Goal: Find specific page/section: Find specific page/section

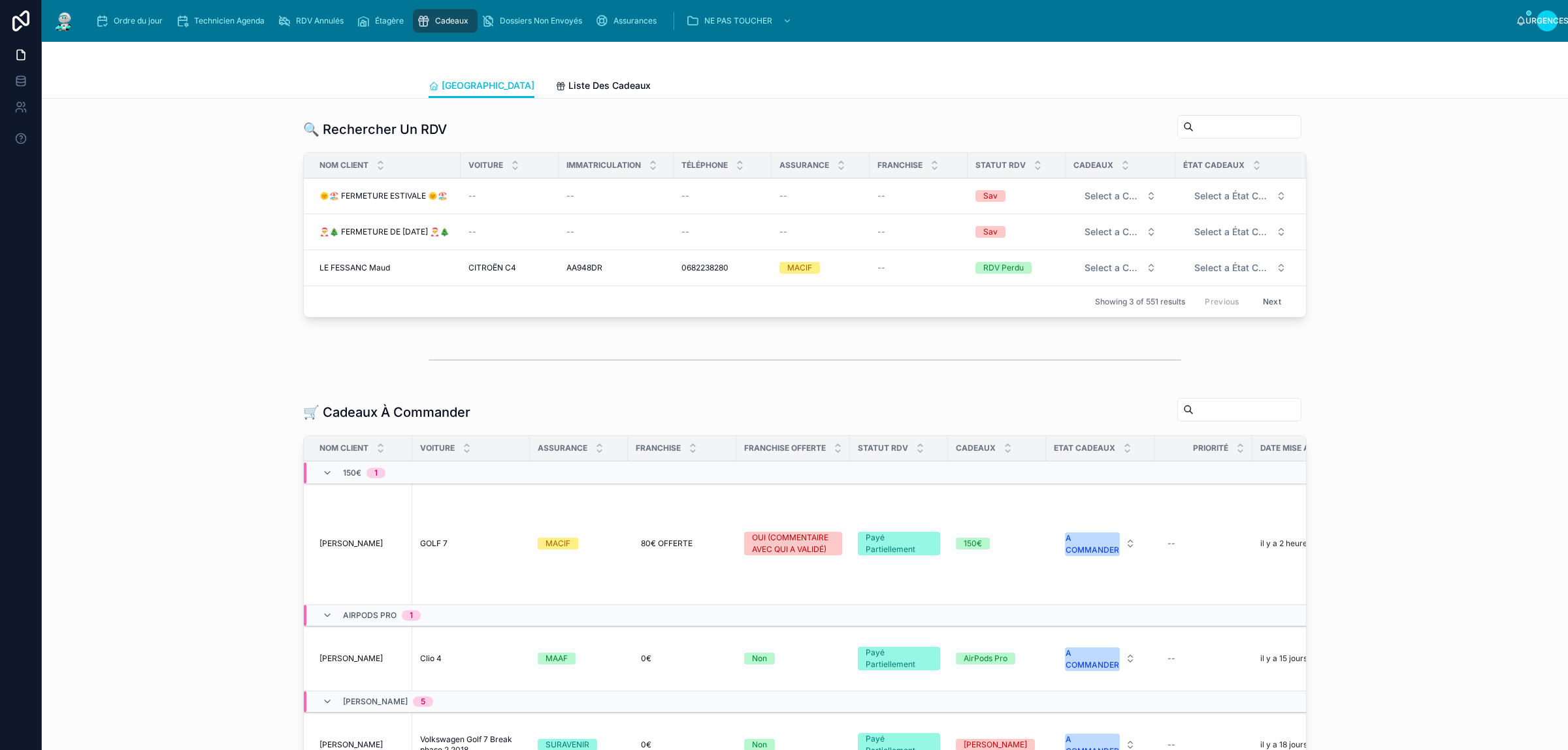
click at [568, 88] on font "Liste Des Cadeaux" at bounding box center [609, 85] width 82 height 11
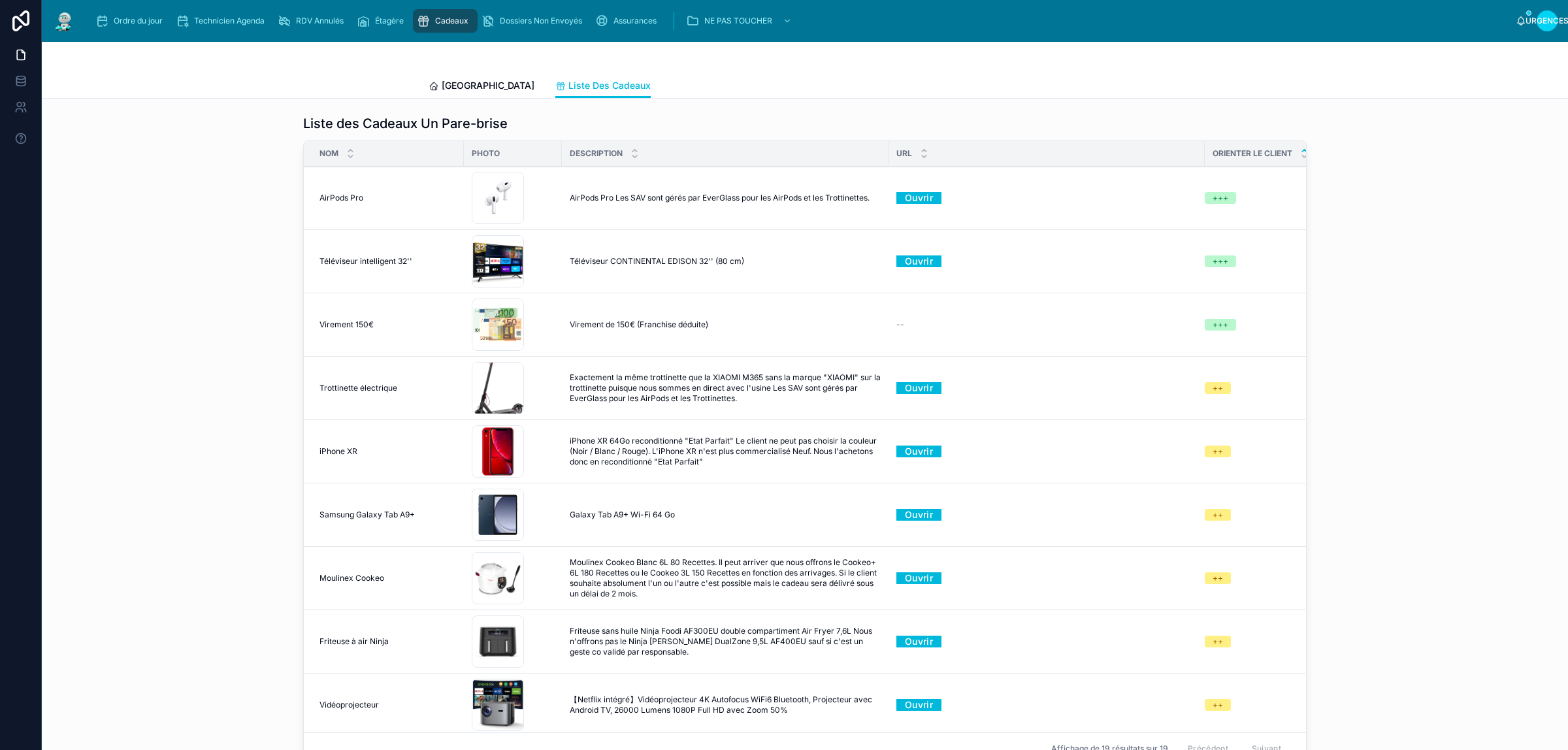
click at [453, 89] on font "[GEOGRAPHIC_DATA]" at bounding box center [487, 85] width 92 height 11
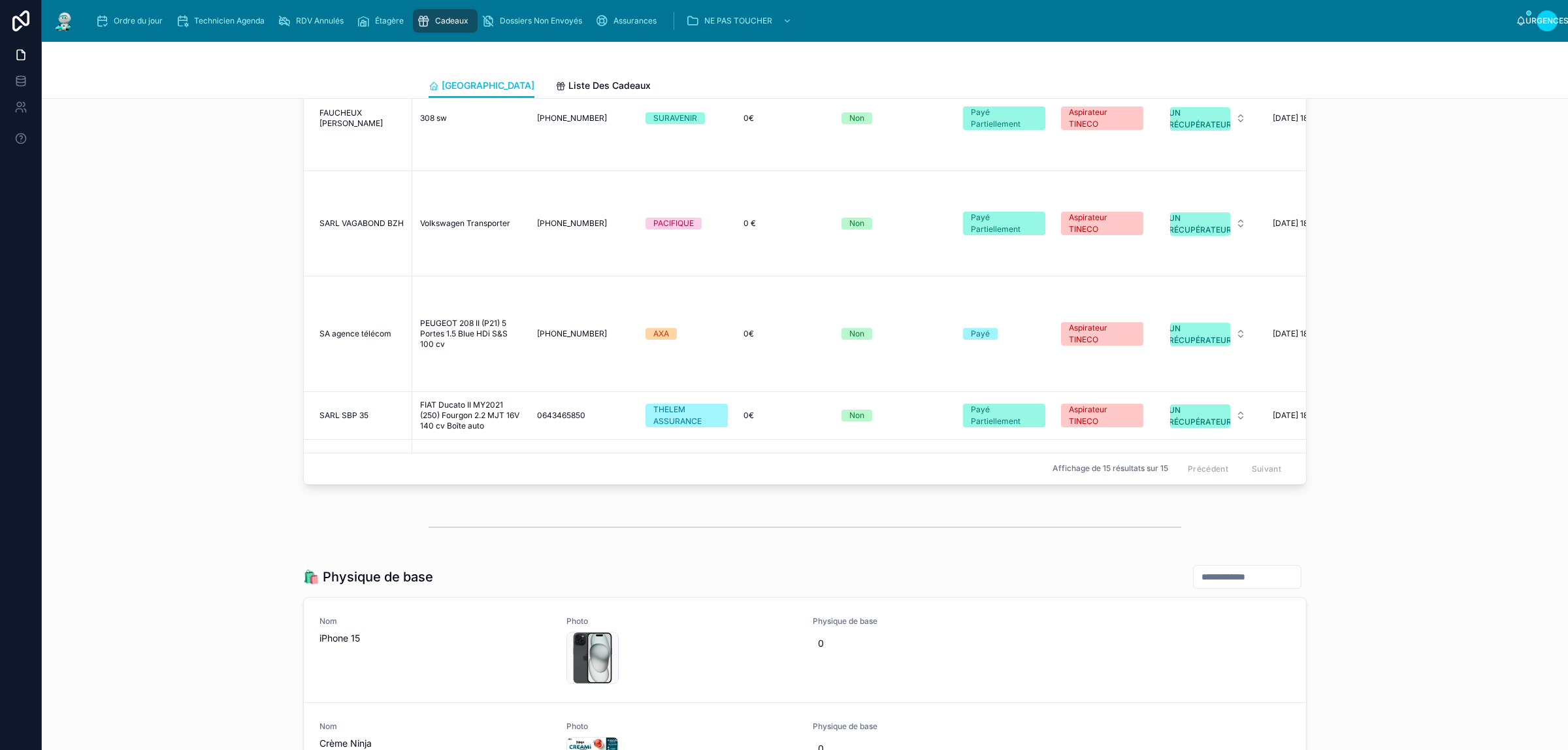
scroll to position [2286, 0]
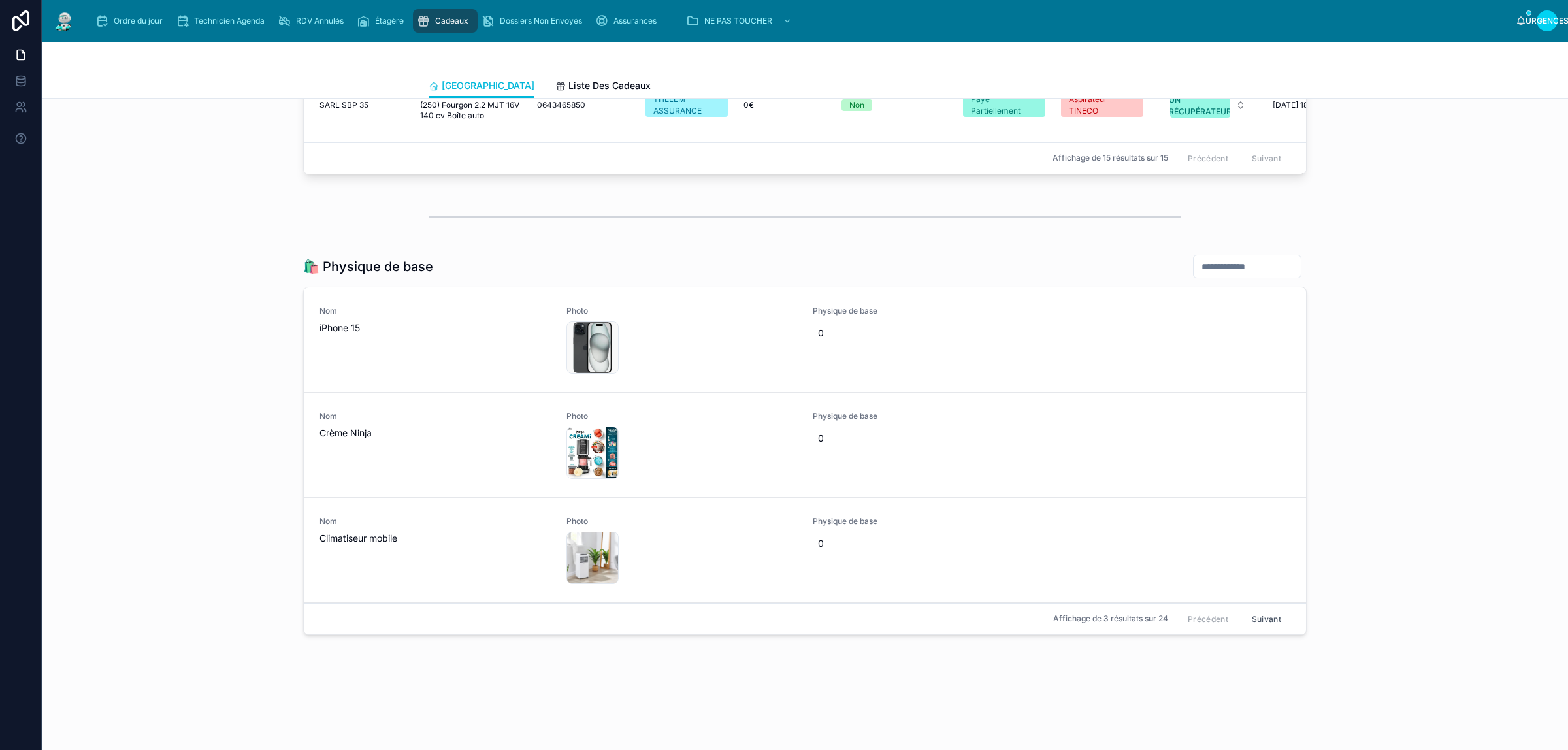
click at [818, 331] on font "0" at bounding box center [821, 333] width 6 height 11
click at [1262, 620] on font "Suivant" at bounding box center [1266, 619] width 29 height 10
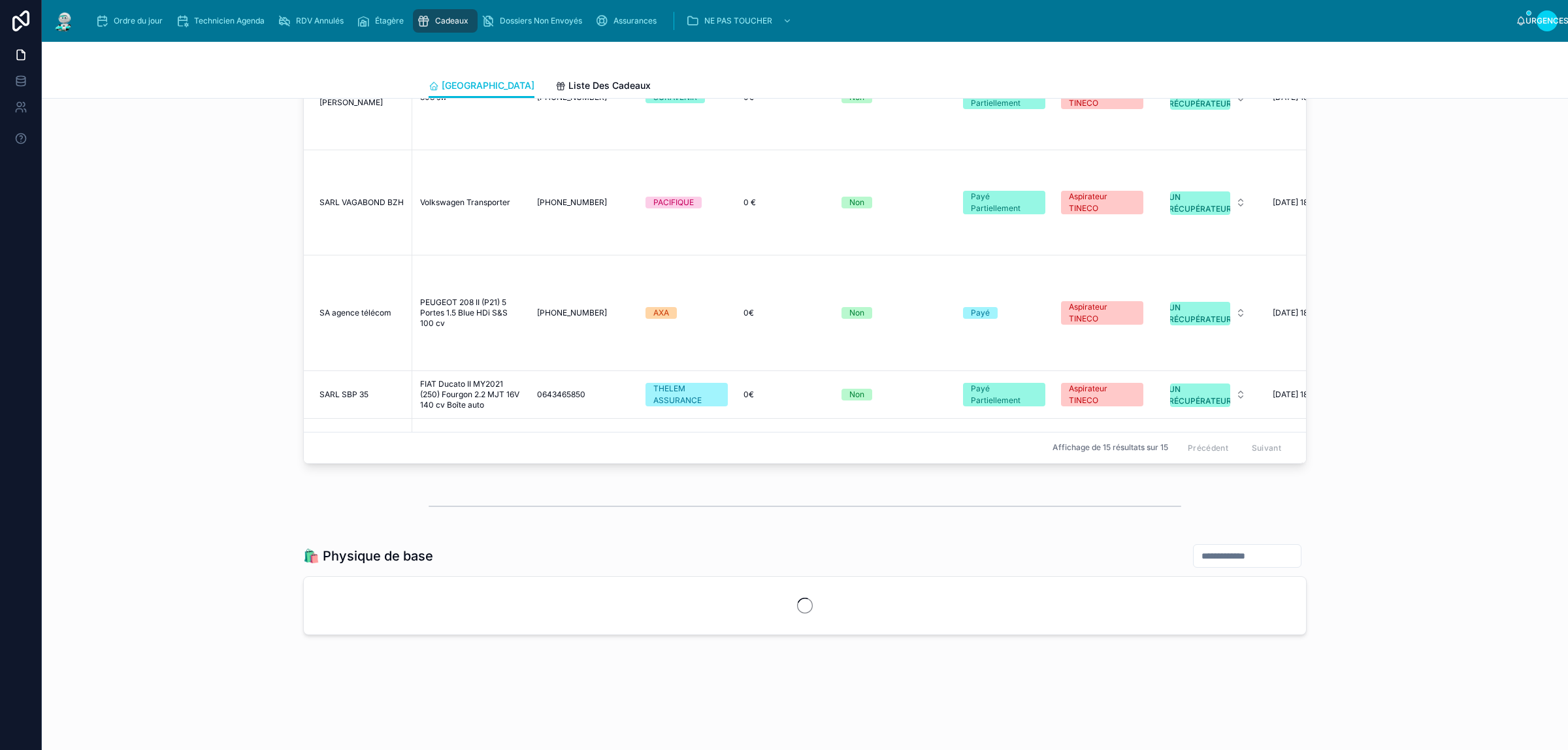
scroll to position [2286, 0]
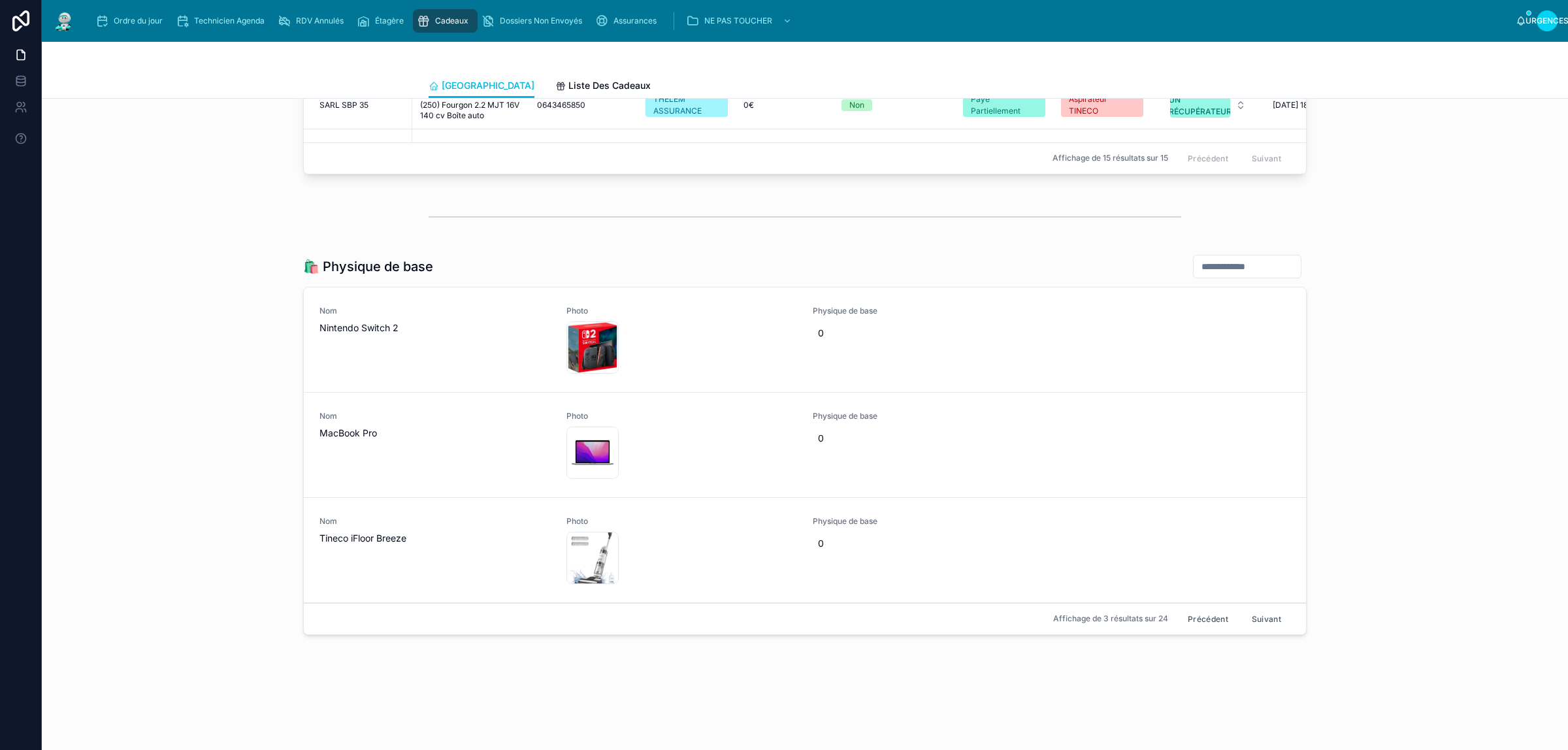
click at [1258, 620] on font "Suivant" at bounding box center [1266, 619] width 29 height 10
click at [1256, 620] on font "Suivant" at bounding box center [1266, 619] width 29 height 10
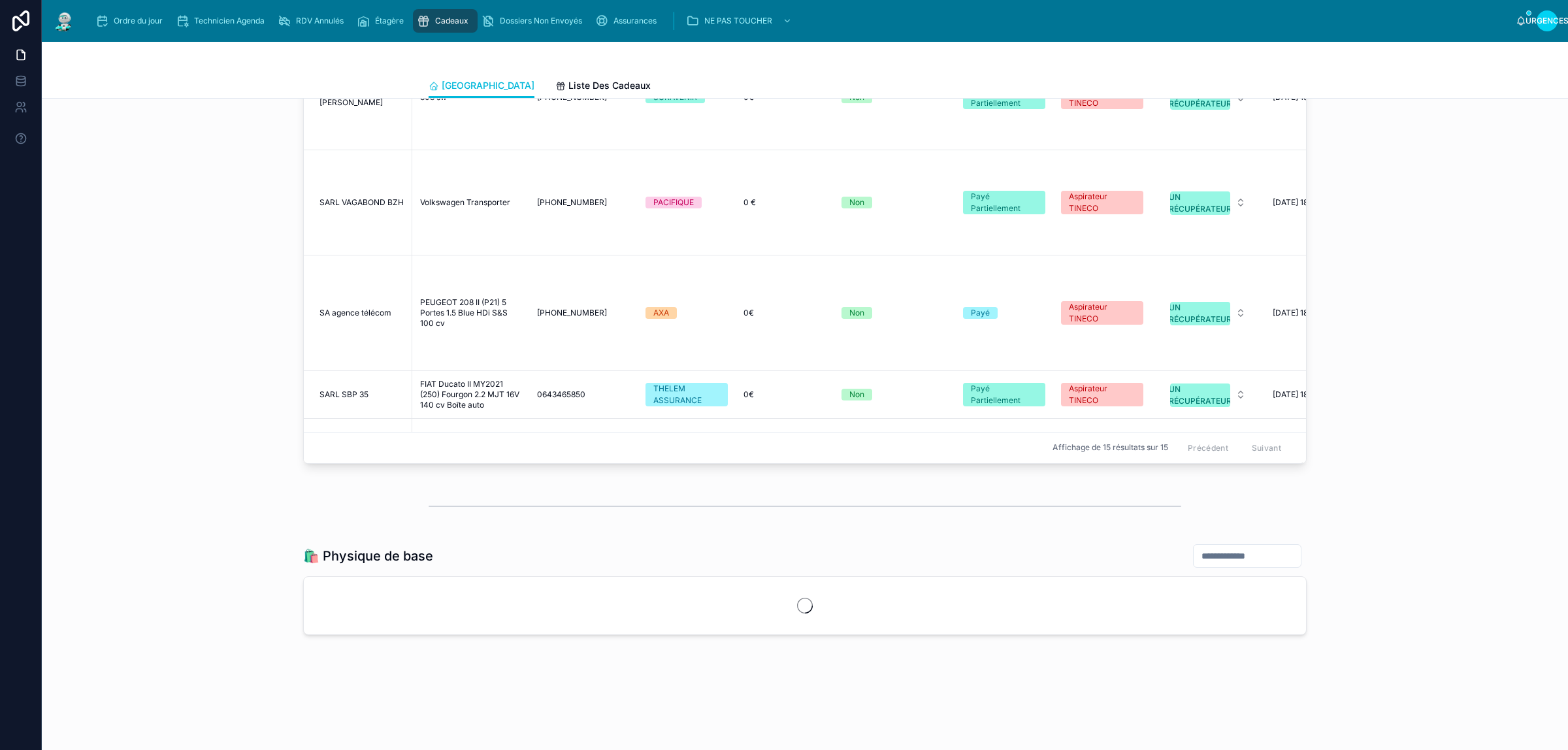
scroll to position [2286, 0]
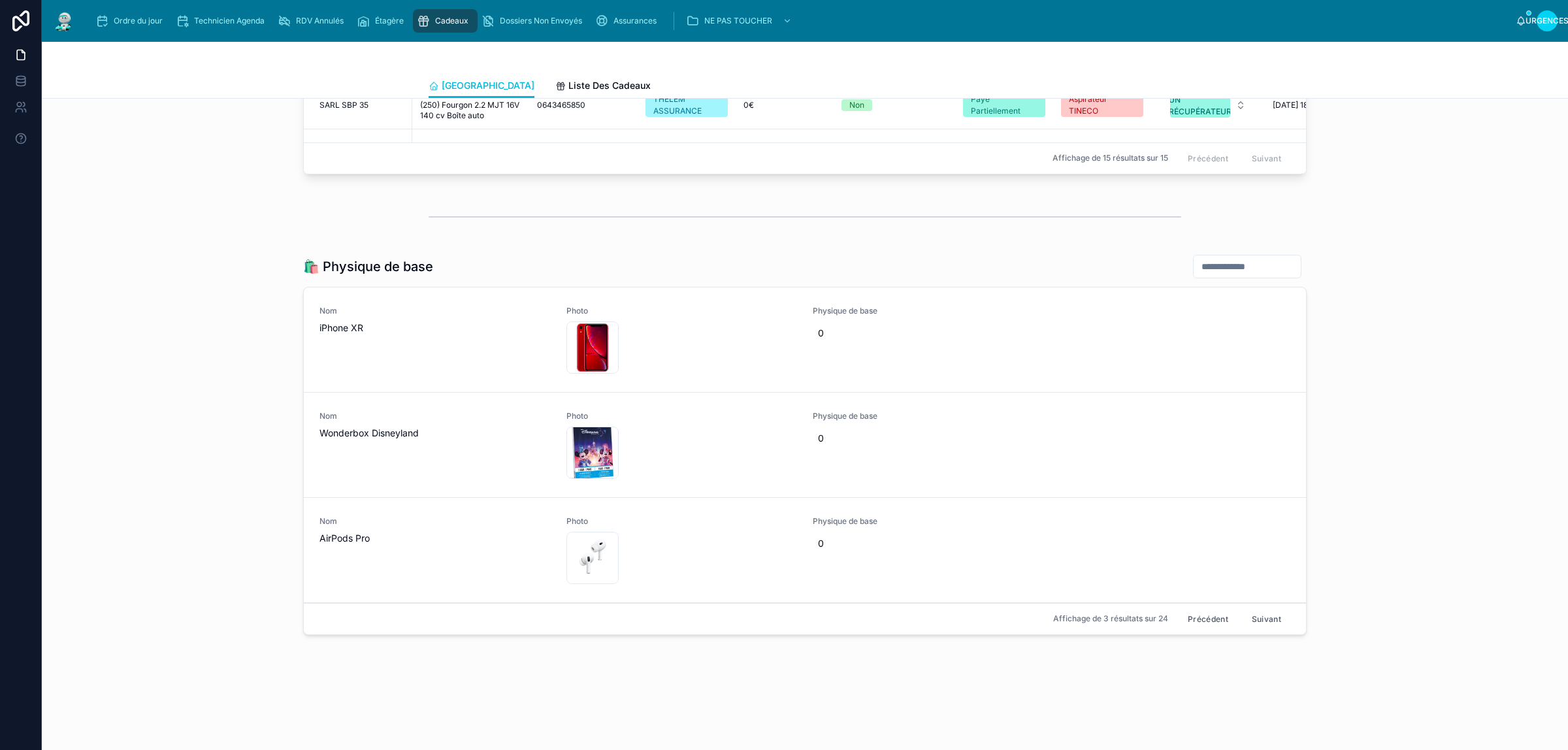
click at [1245, 265] on input "text" at bounding box center [1247, 266] width 107 height 18
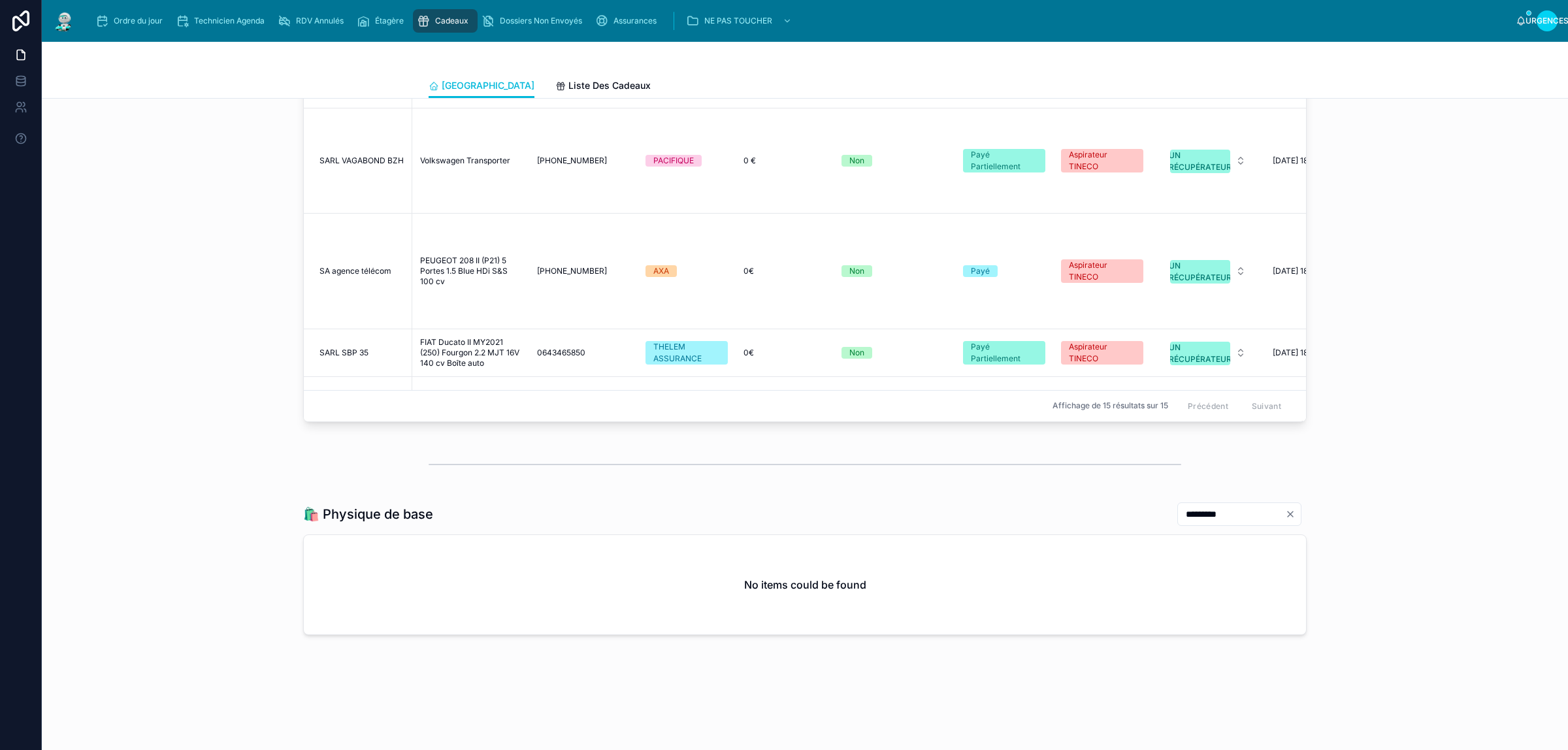
scroll to position [2039, 0]
click at [1178, 513] on input "*********" at bounding box center [1231, 513] width 107 height 18
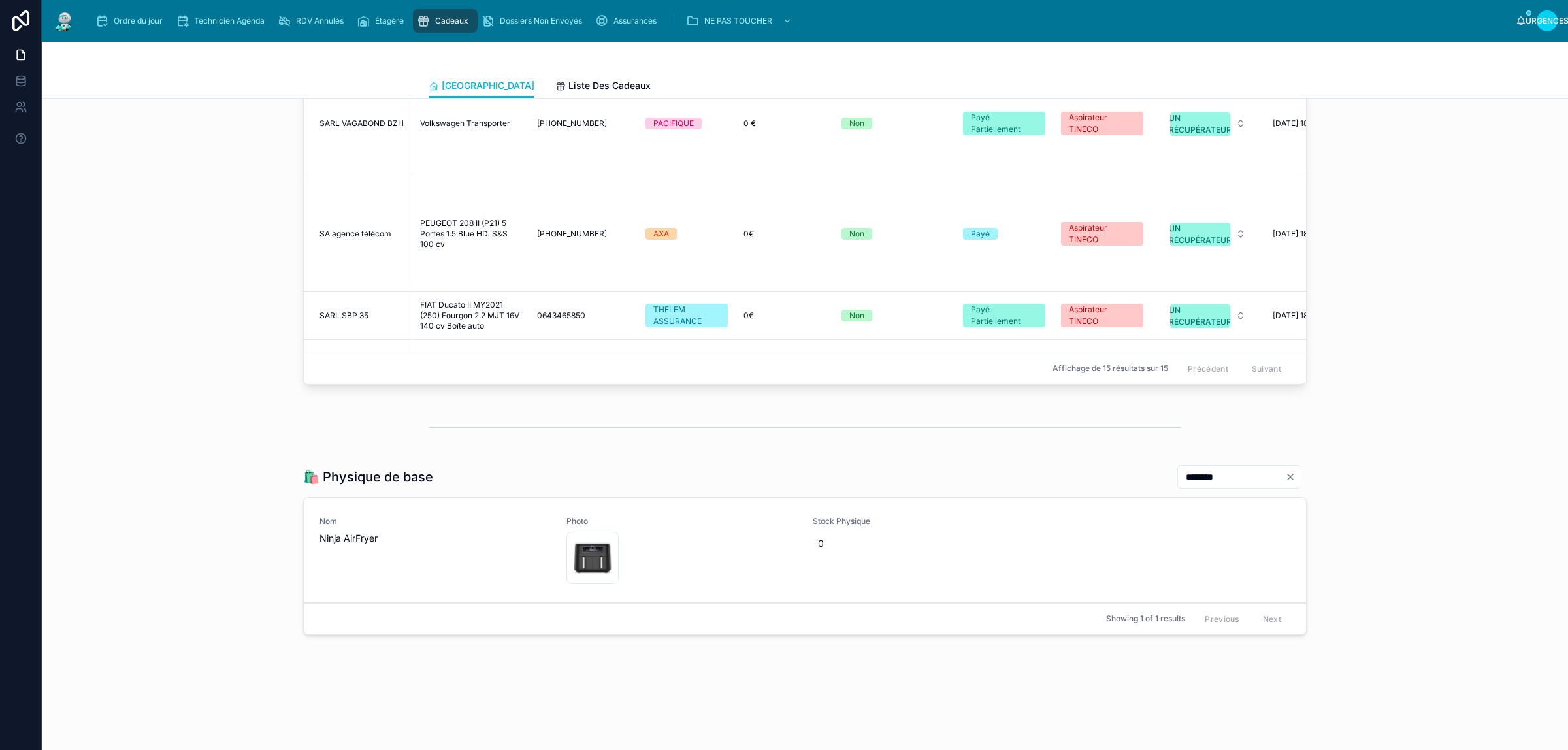
scroll to position [2075, 0]
type input "********"
click at [840, 548] on span "0" at bounding box center [929, 543] width 221 height 13
type input "*"
click button "submit" at bounding box center [971, 561] width 16 height 16
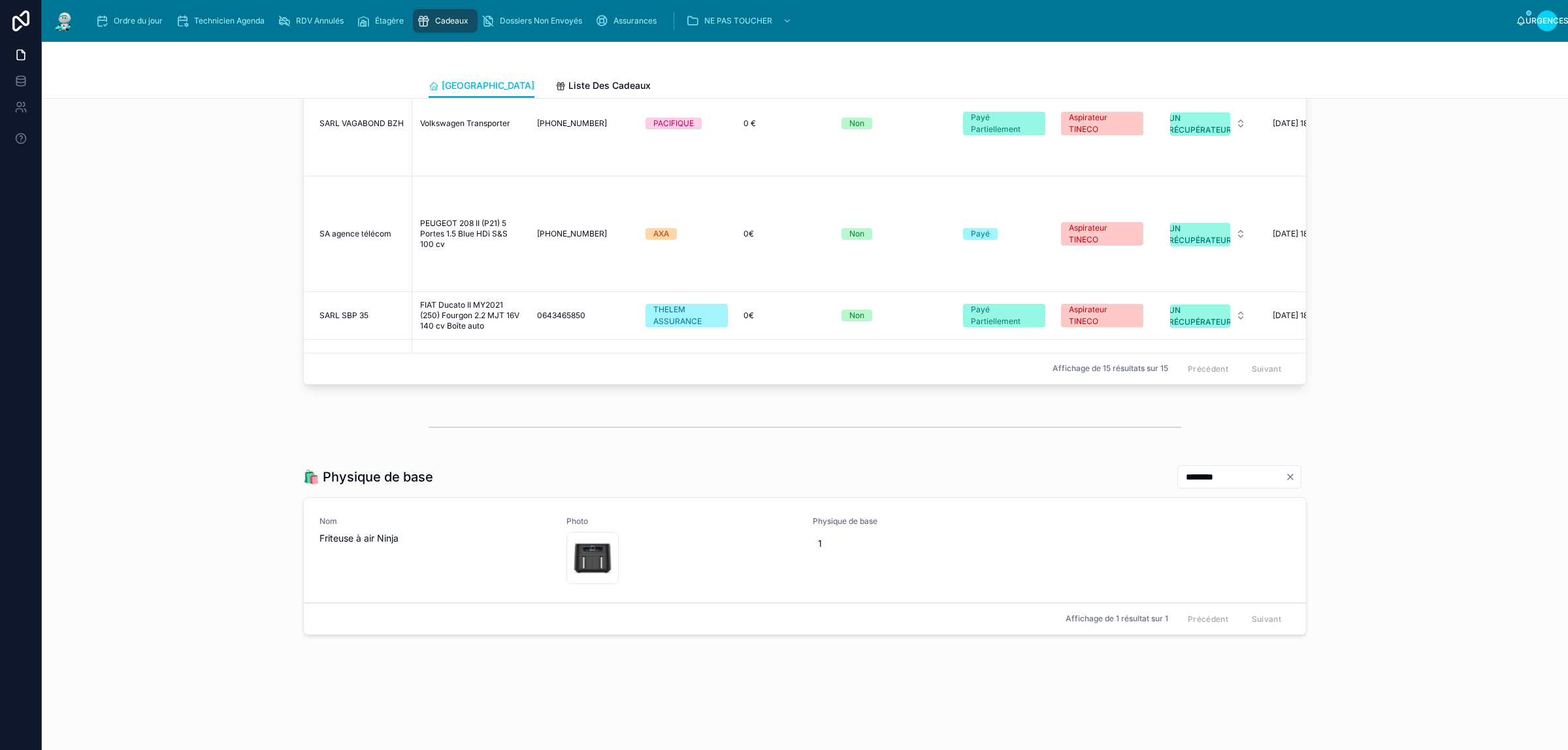
drag, startPoint x: 1217, startPoint y: 479, endPoint x: 923, endPoint y: 474, distance: 294.0
click at [923, 474] on div "🛍️ Physique de base ********" at bounding box center [804, 477] width 1003 height 25
type input "*******"
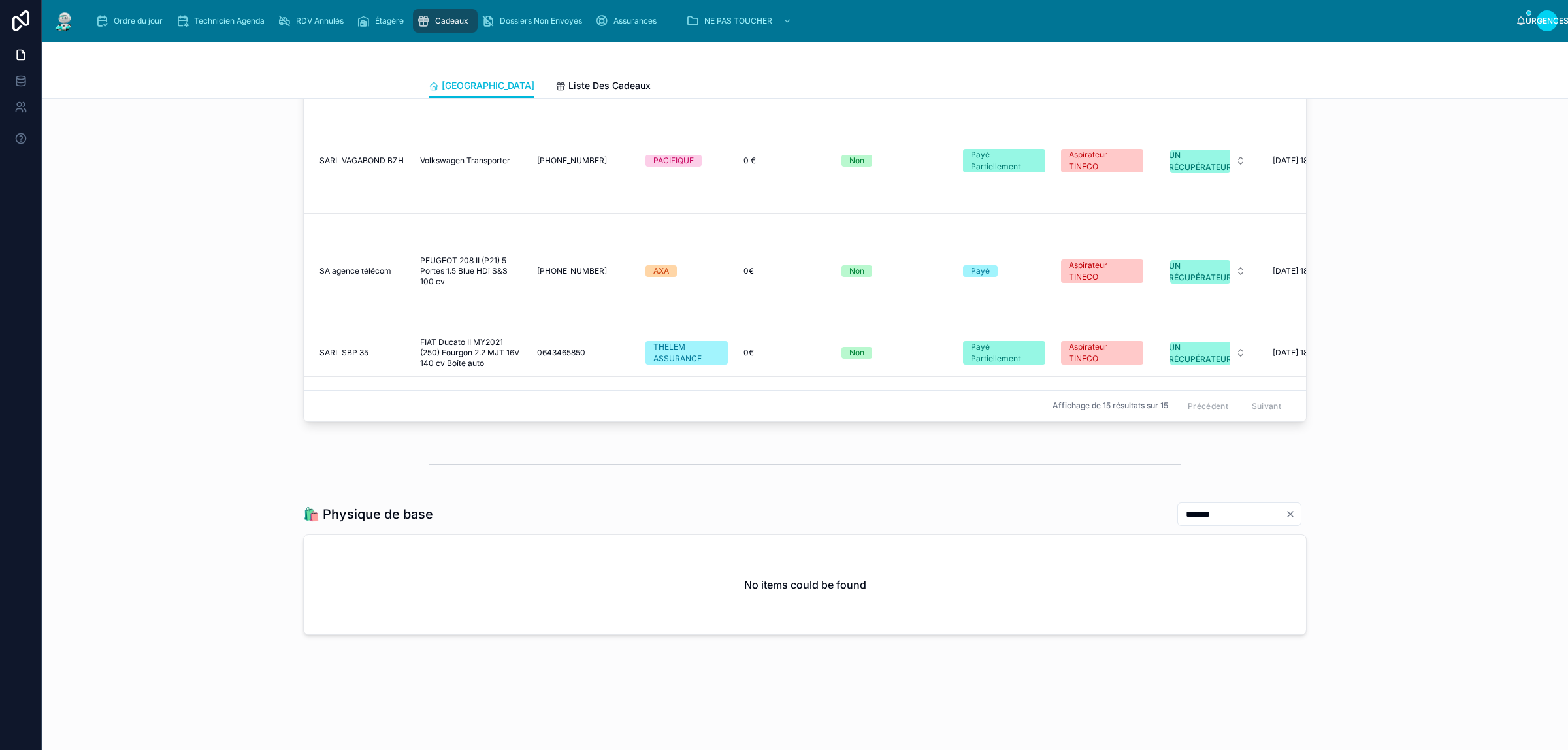
scroll to position [2039, 0]
drag, startPoint x: 1225, startPoint y: 519, endPoint x: 941, endPoint y: 508, distance: 284.2
click at [941, 508] on div "🛍️ Physique de base *******" at bounding box center [804, 514] width 1003 height 25
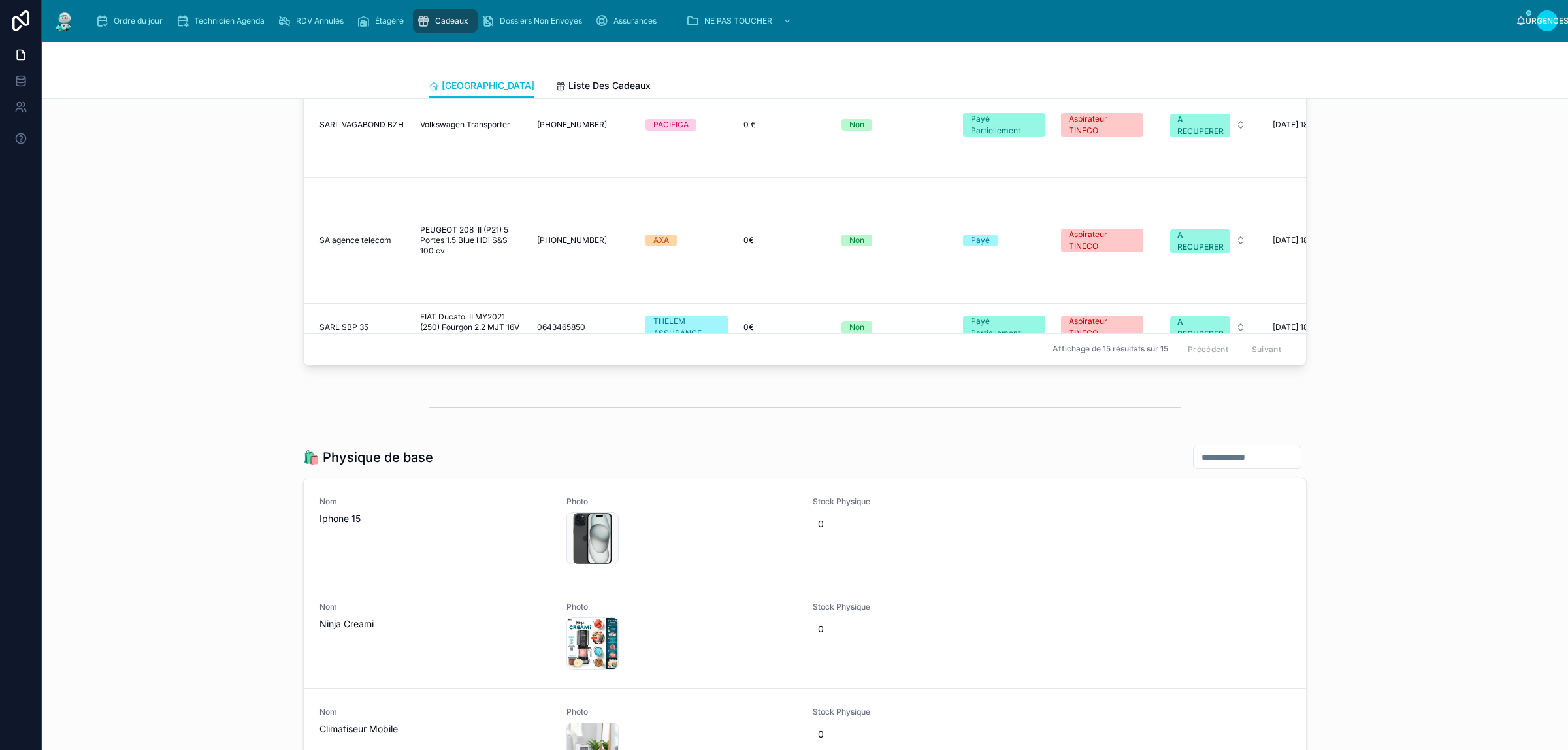
click at [910, 495] on div "🛍️ Physique de base Nom Iphone 15 Photo iphone-15 .webp Stock Physique 0 Nom Ni…" at bounding box center [804, 635] width 1003 height 381
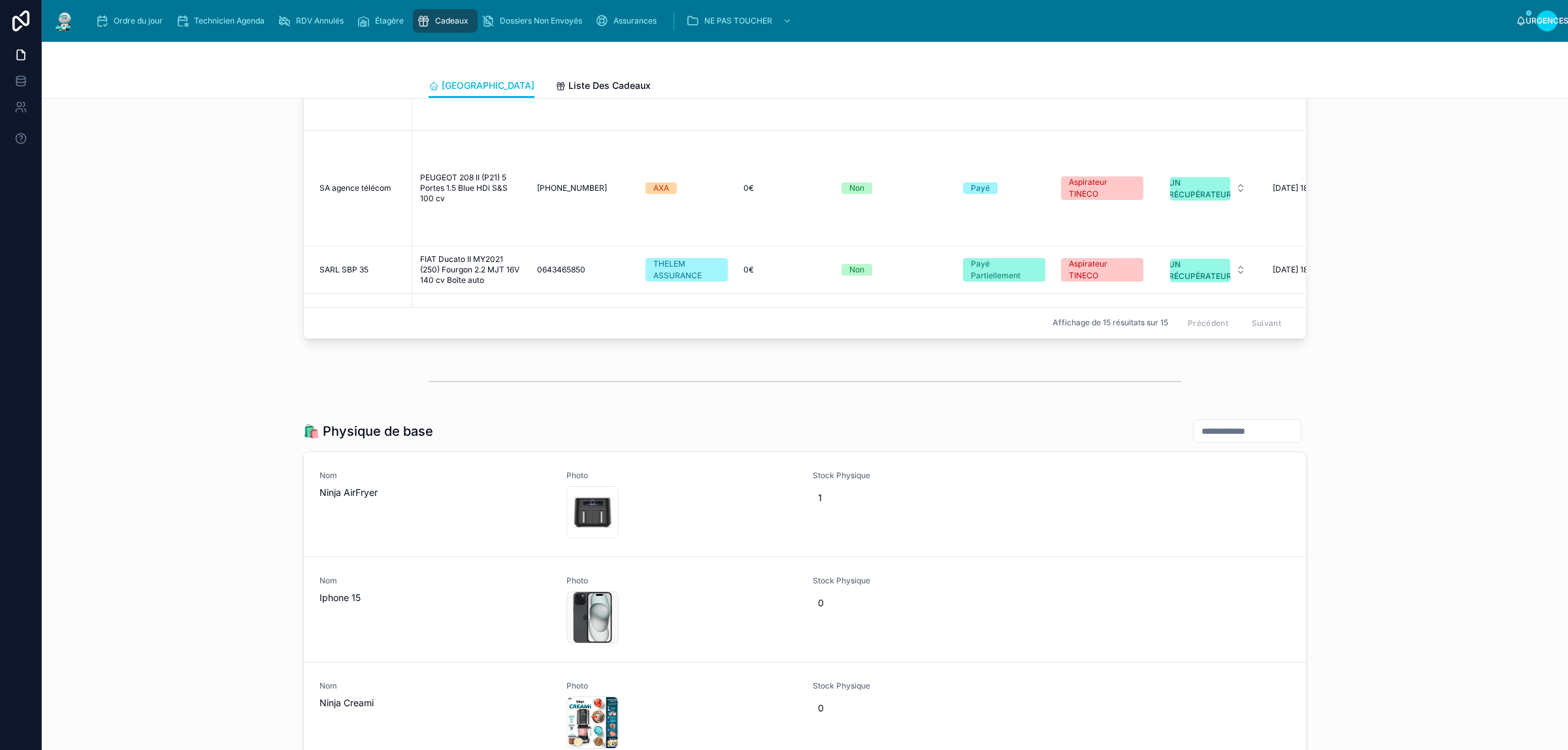
scroll to position [2286, 0]
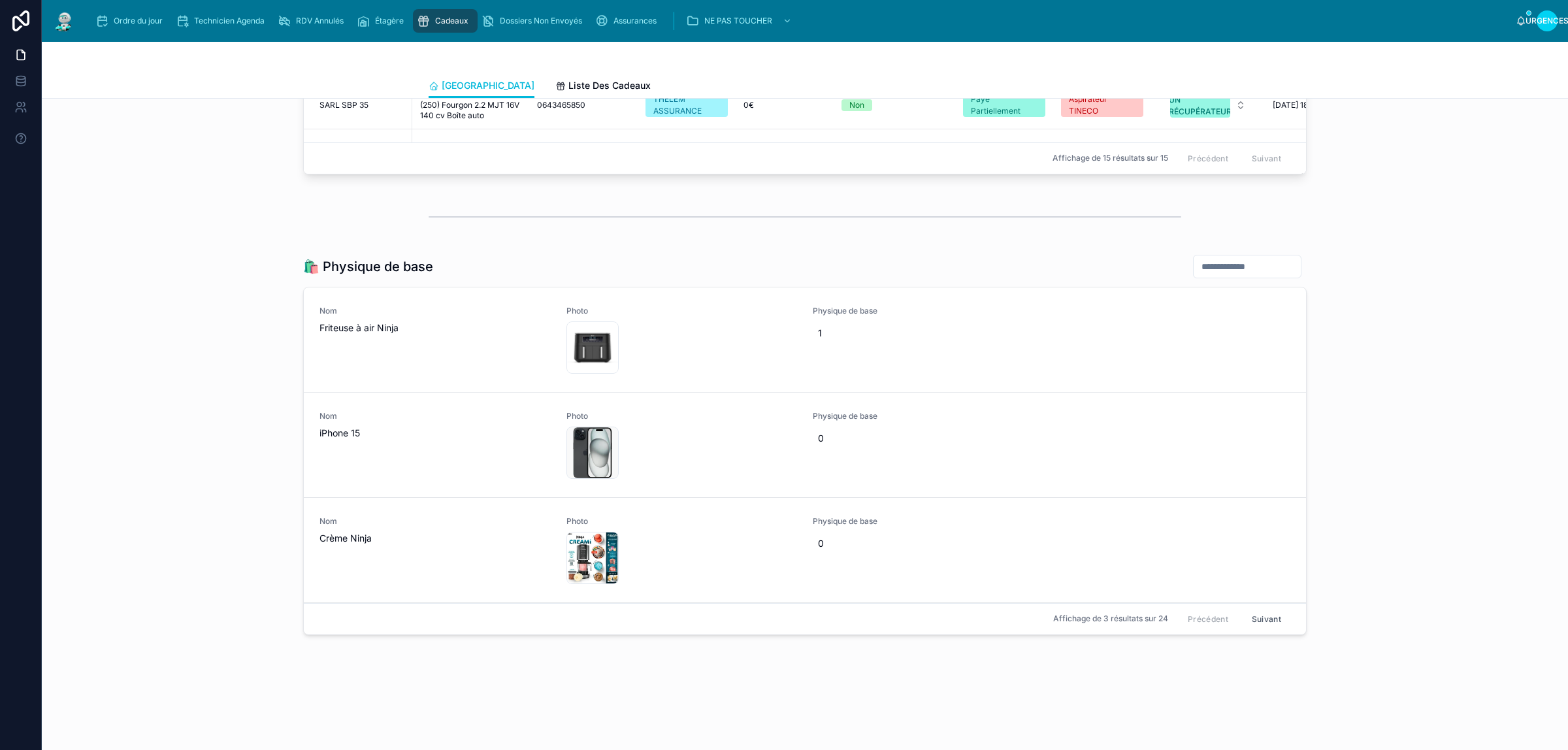
click at [1269, 621] on font "Suivant" at bounding box center [1266, 619] width 29 height 10
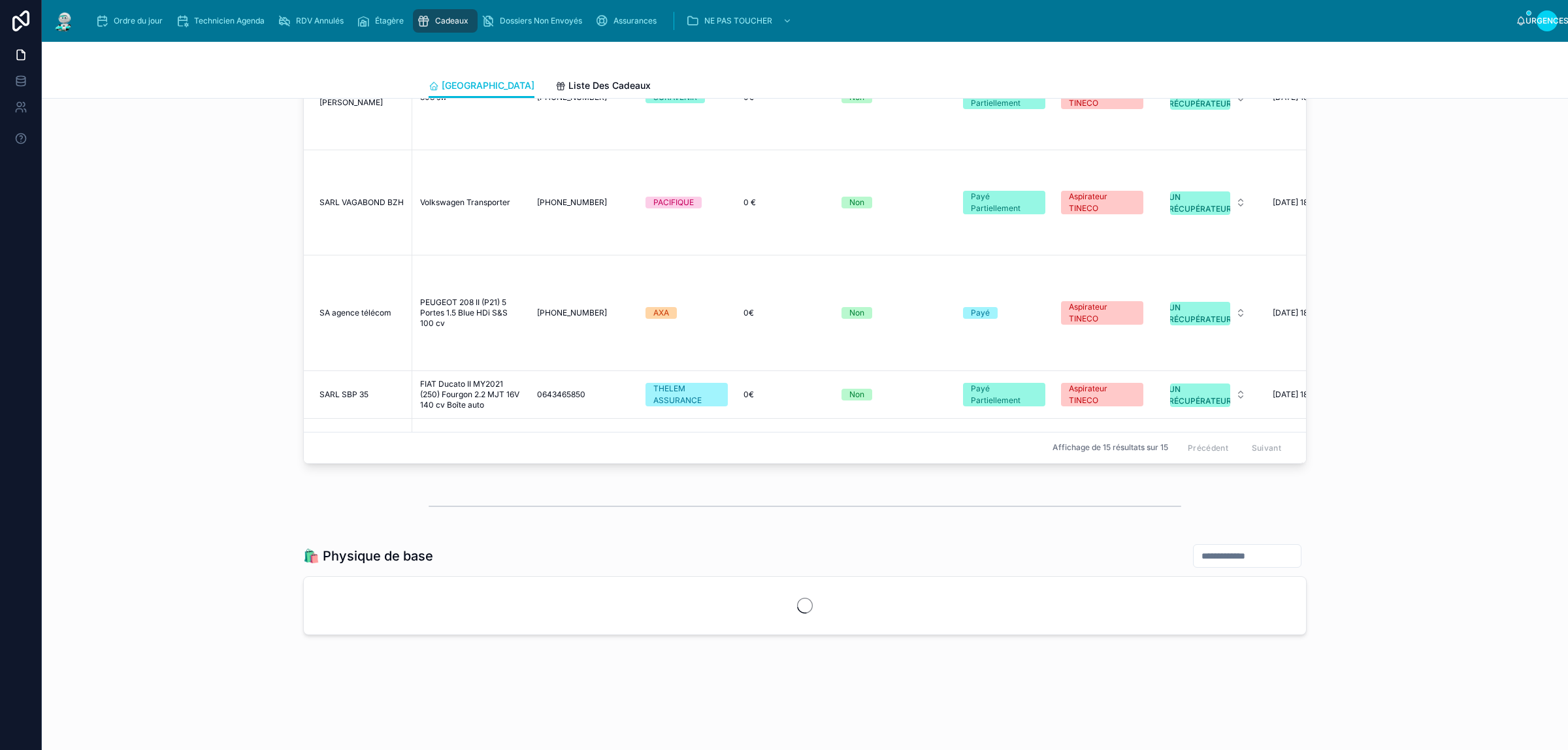
scroll to position [2286, 0]
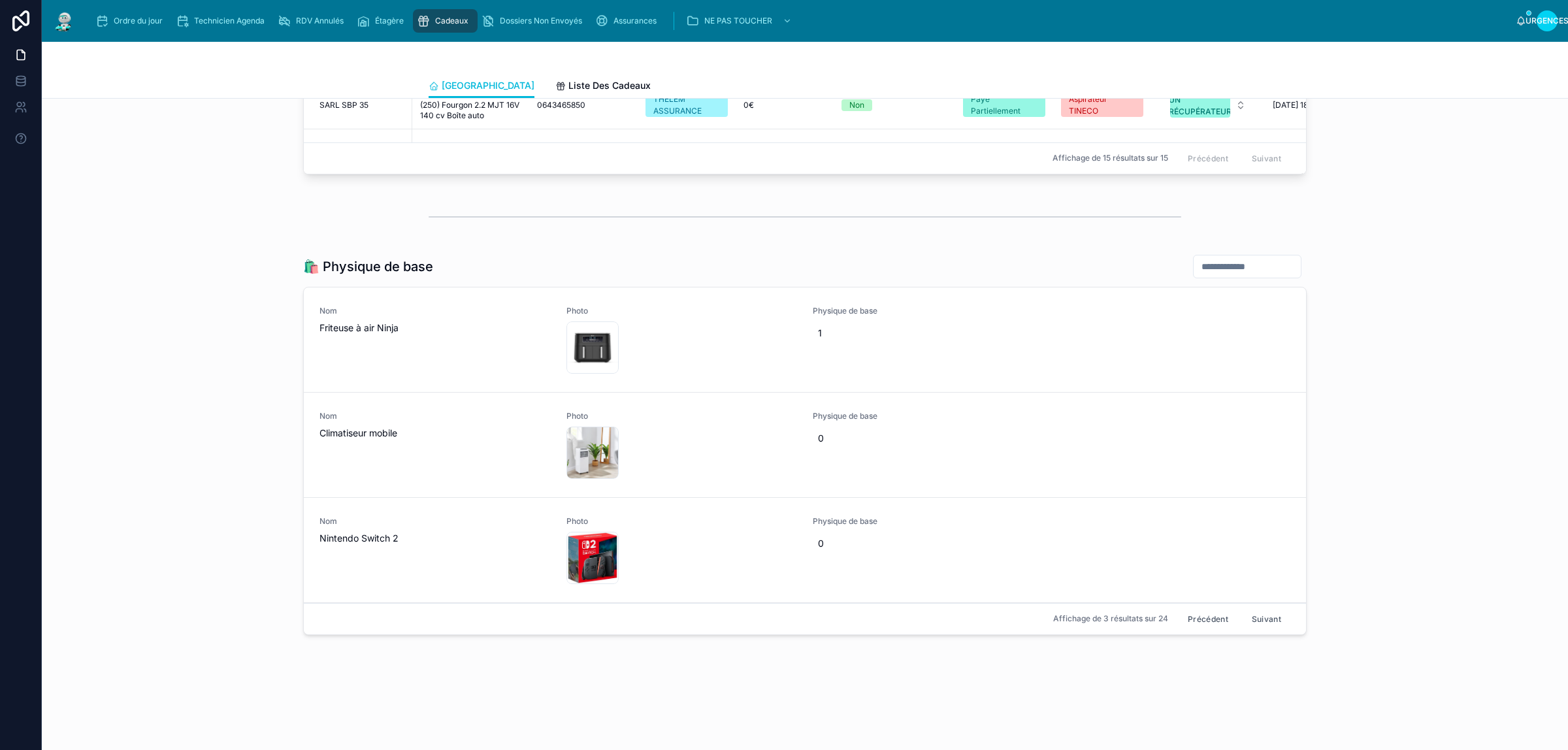
click at [1256, 616] on font "Suivant" at bounding box center [1266, 619] width 29 height 10
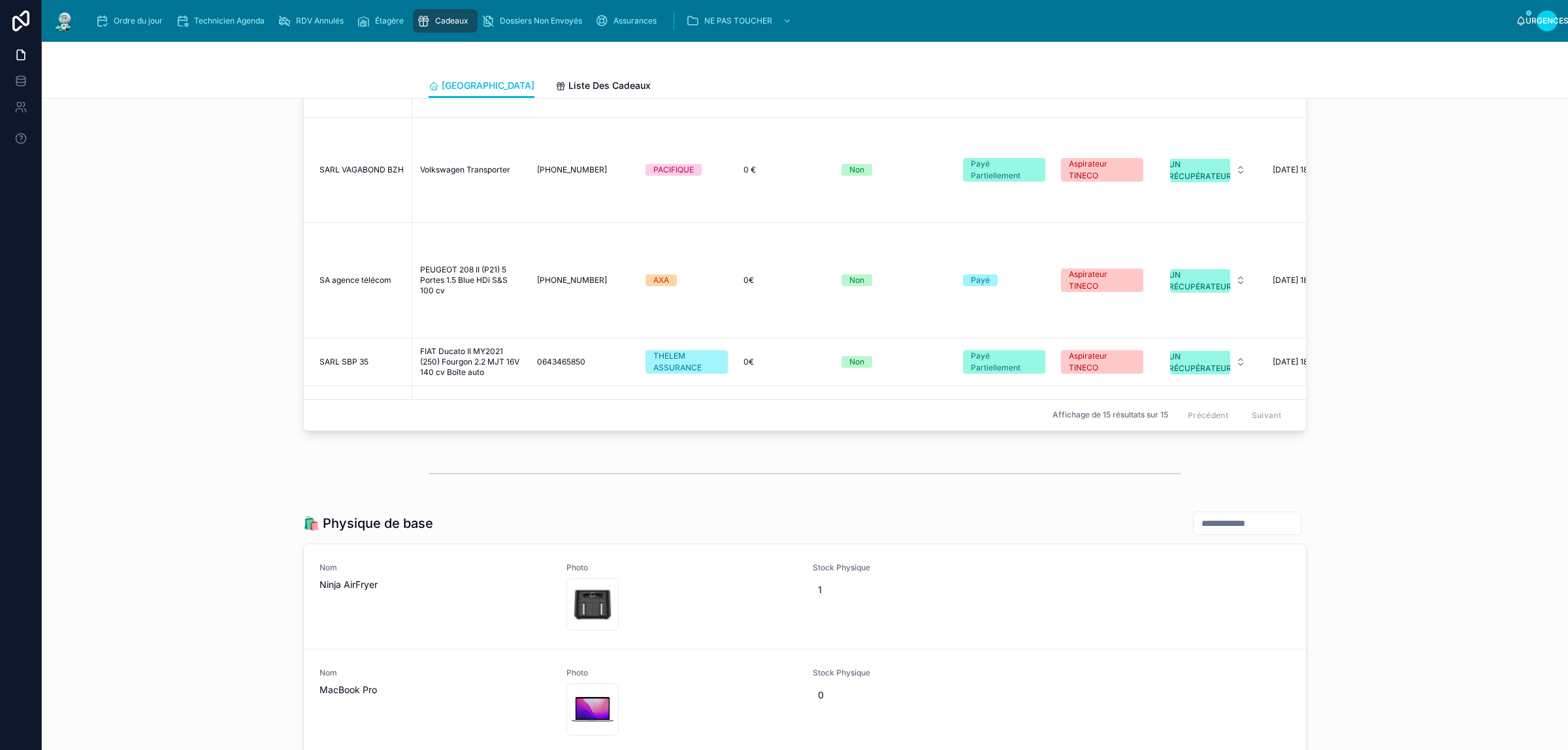
scroll to position [2286, 0]
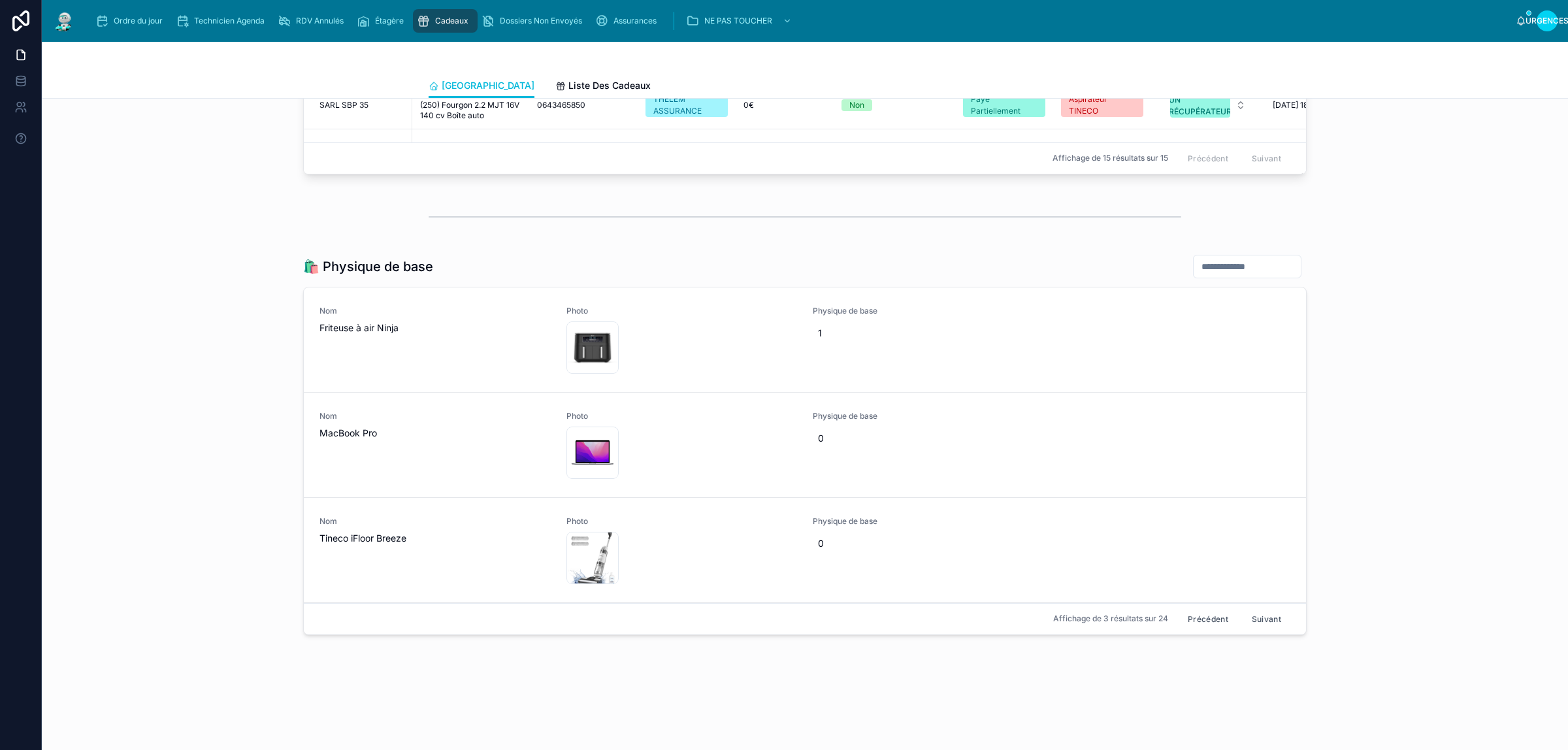
click at [1271, 620] on font "Suivant" at bounding box center [1266, 619] width 29 height 10
click at [1271, 626] on button "Suivant" at bounding box center [1266, 619] width 48 height 20
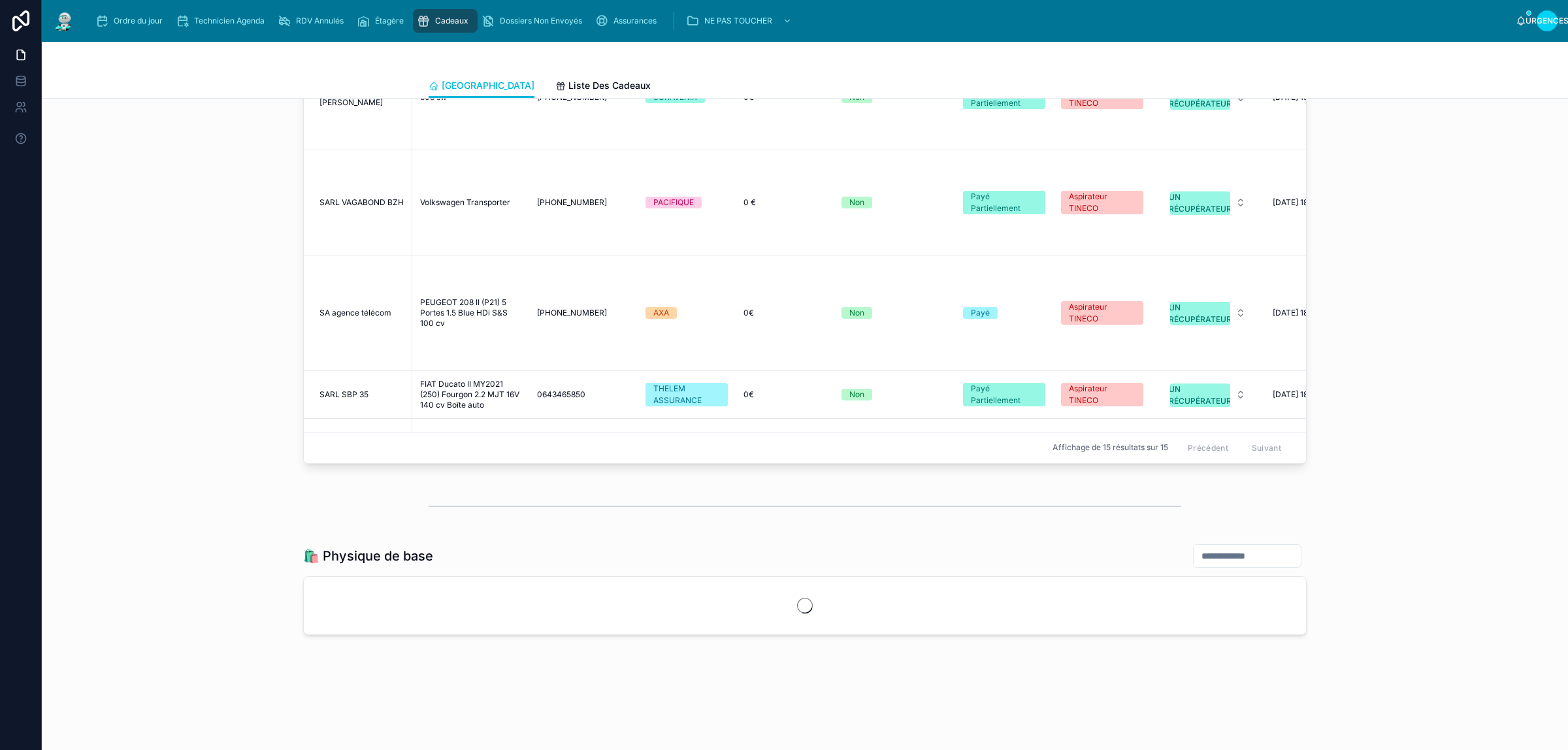
scroll to position [2286, 0]
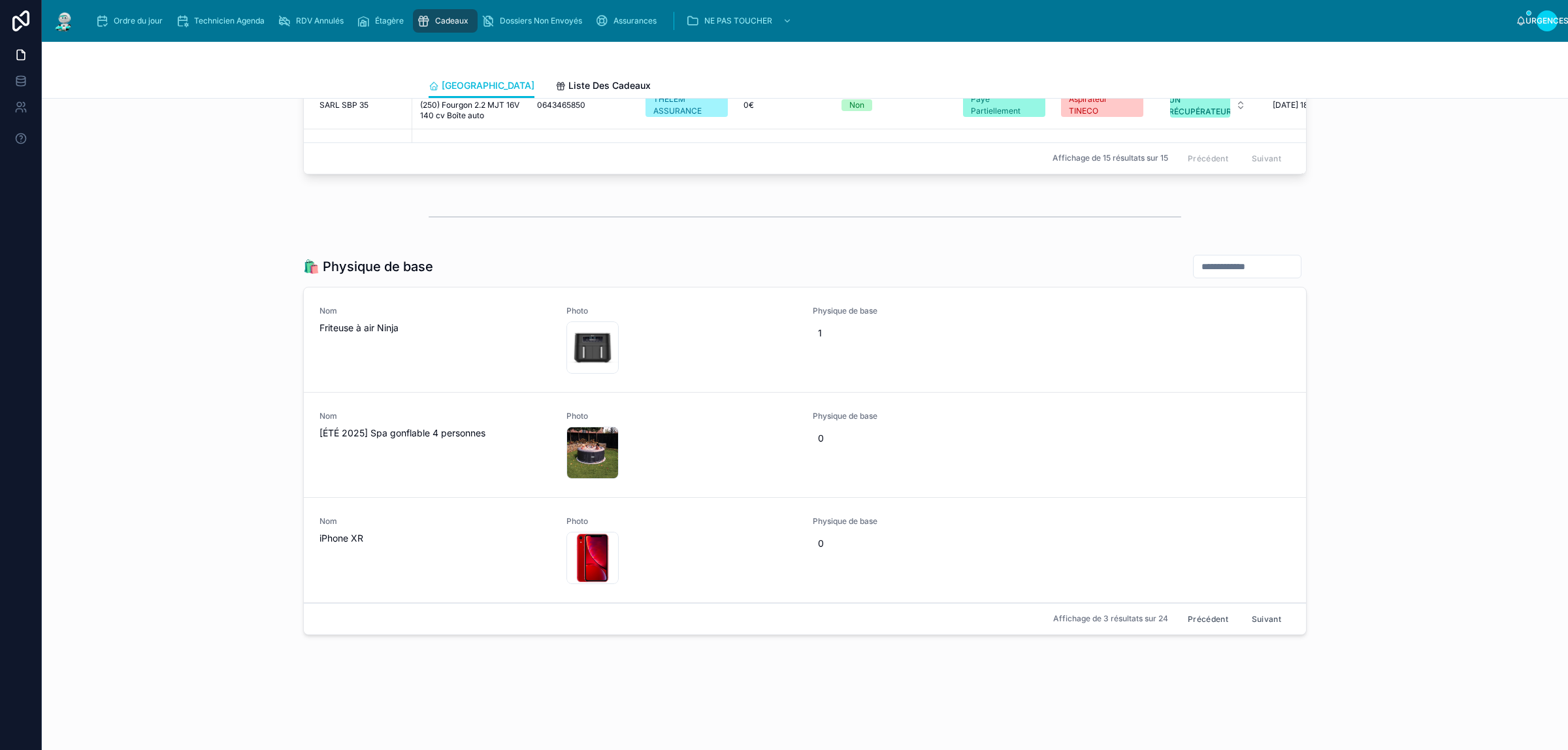
click at [1215, 269] on input "text" at bounding box center [1247, 266] width 107 height 18
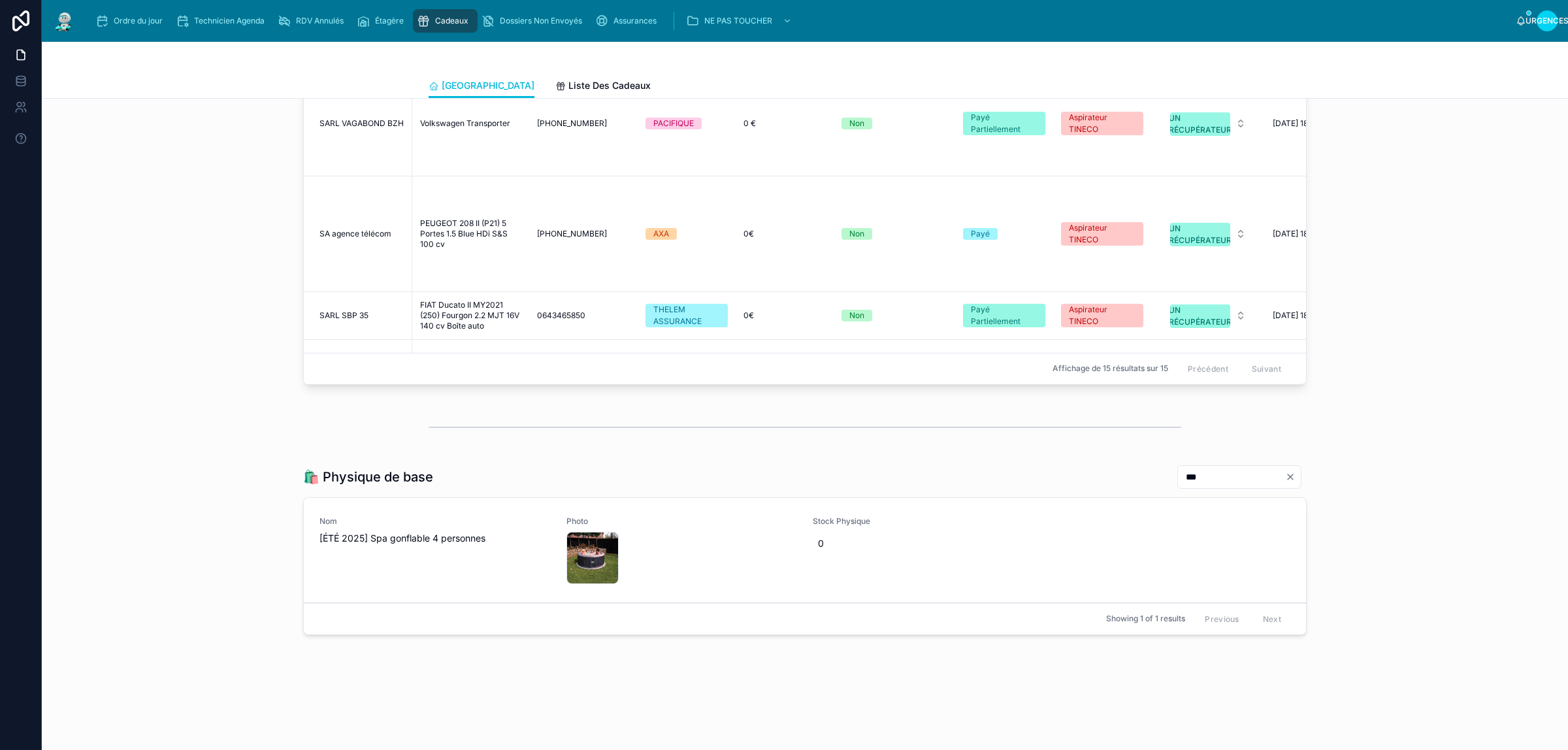
scroll to position [2075, 0]
click at [1192, 480] on input "***" at bounding box center [1231, 476] width 107 height 18
type input "***"
click at [853, 547] on span "0" at bounding box center [929, 543] width 221 height 13
click at [951, 566] on button "button" at bounding box center [953, 561] width 16 height 16
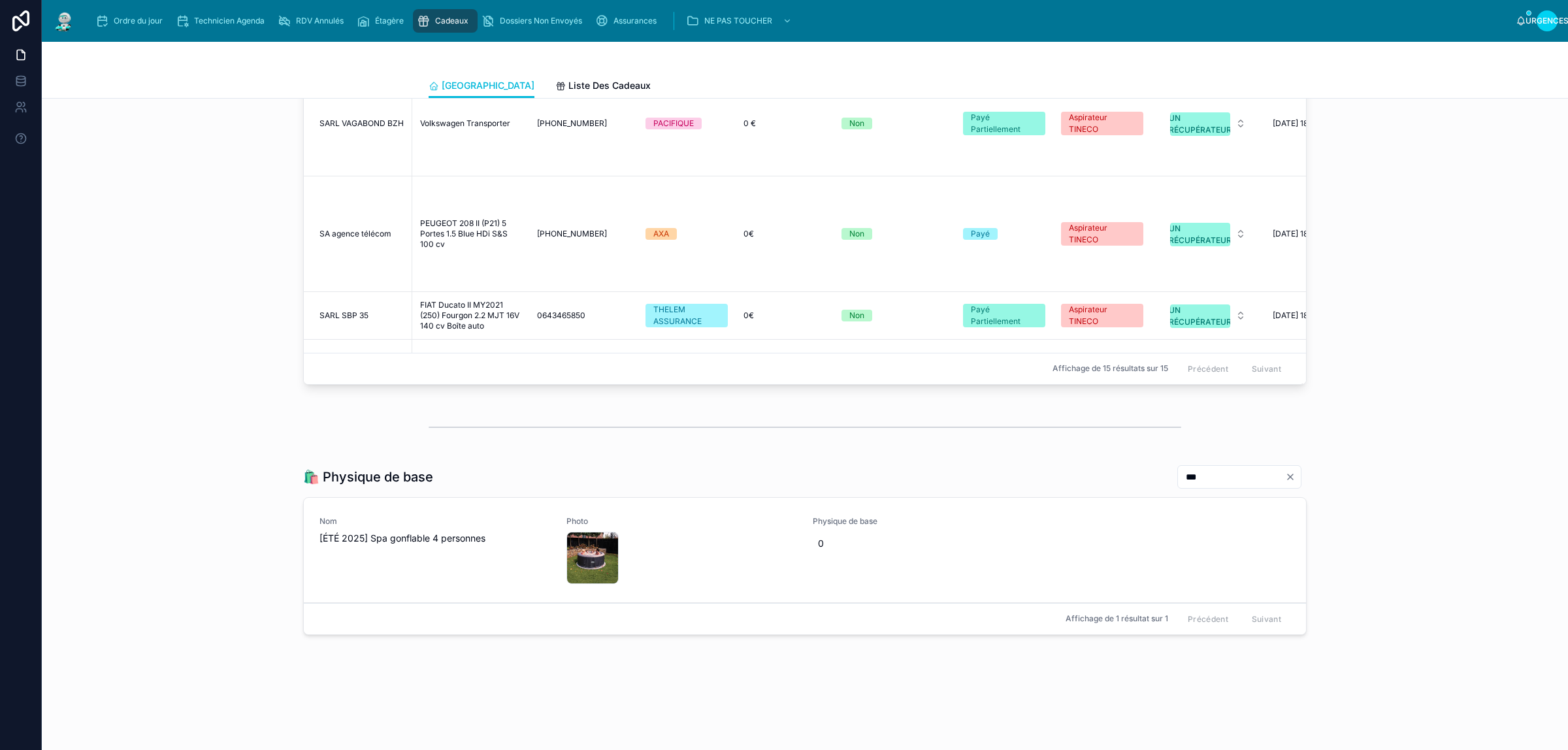
click at [1291, 479] on button "Clair" at bounding box center [1292, 477] width 16 height 10
click at [1242, 480] on input "text" at bounding box center [1247, 476] width 107 height 18
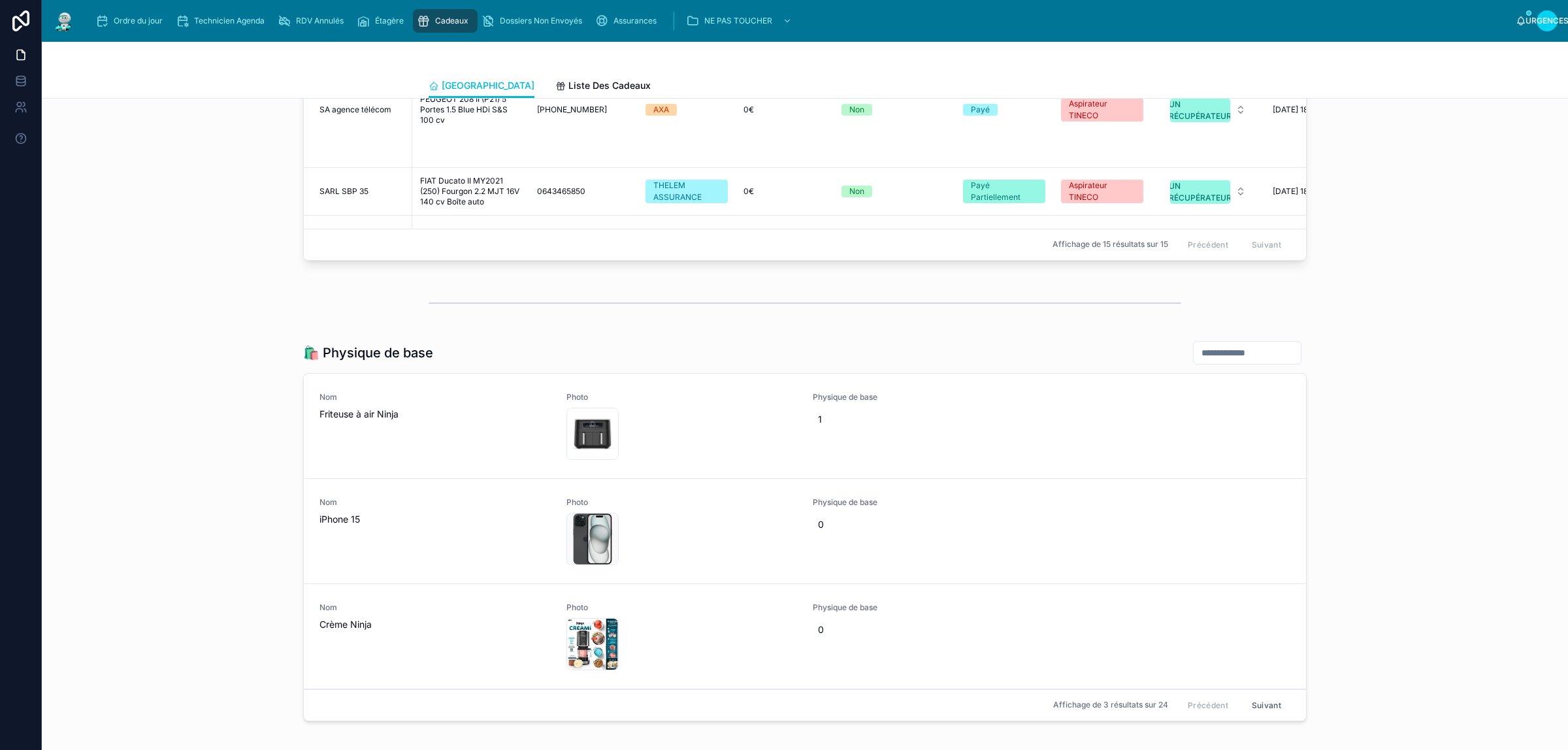
scroll to position [2075, 0]
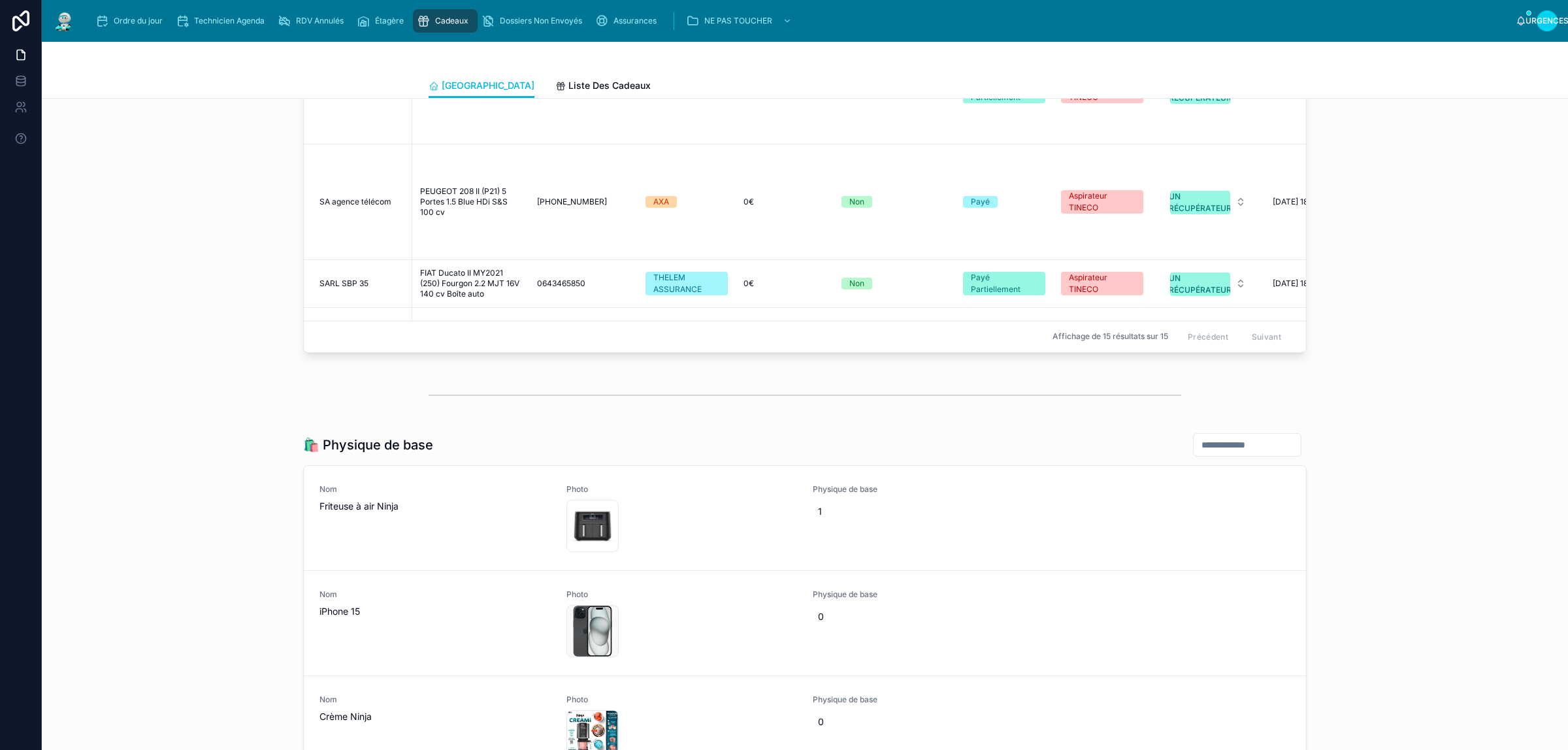
click at [1203, 454] on input "text" at bounding box center [1247, 444] width 107 height 18
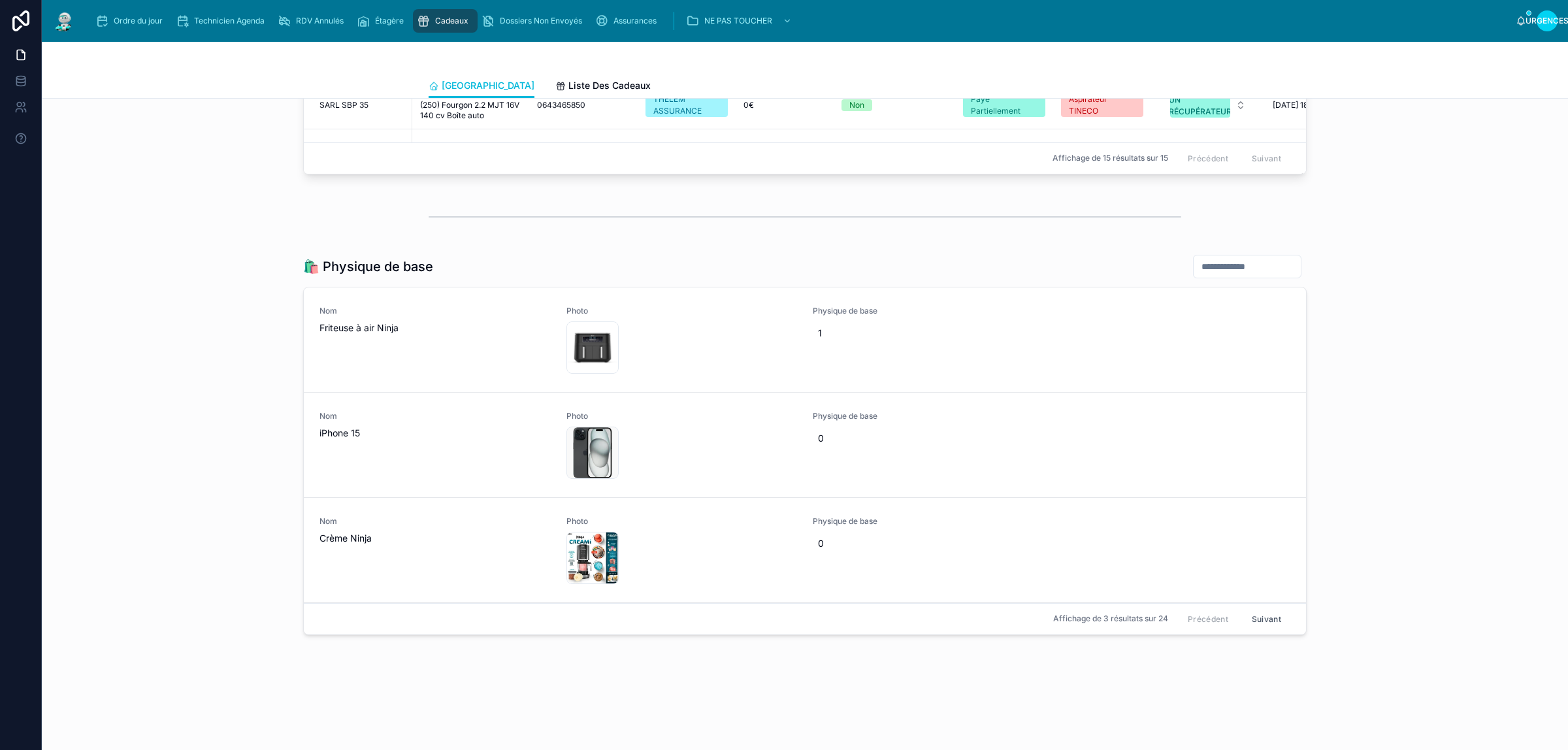
scroll to position [2286, 0]
click at [1216, 263] on input "text" at bounding box center [1247, 266] width 107 height 18
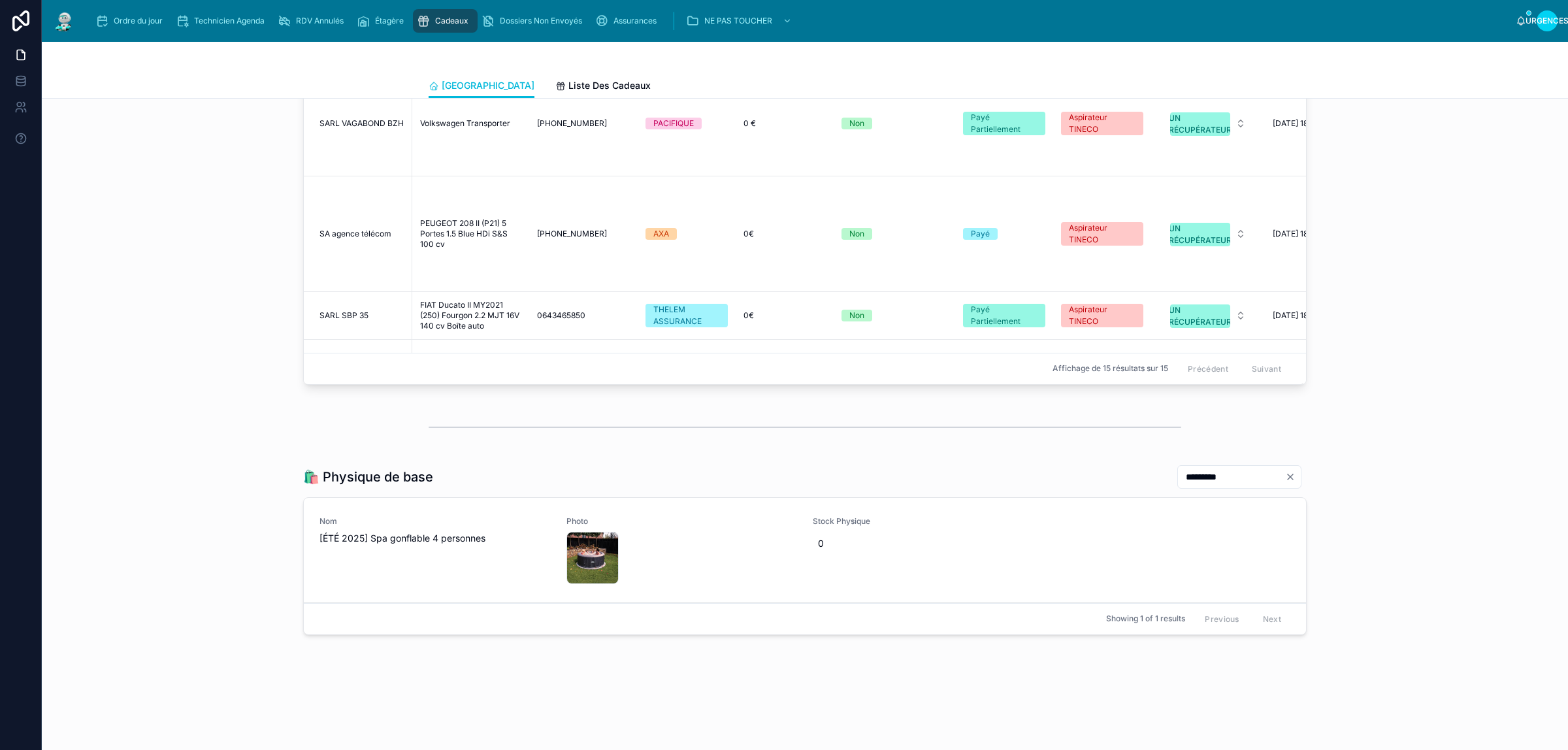
scroll to position [2075, 0]
type input "*********"
click at [823, 543] on span "0" at bounding box center [929, 543] width 221 height 13
type input "*"
click at [970, 559] on icon "submit" at bounding box center [971, 561] width 10 height 10
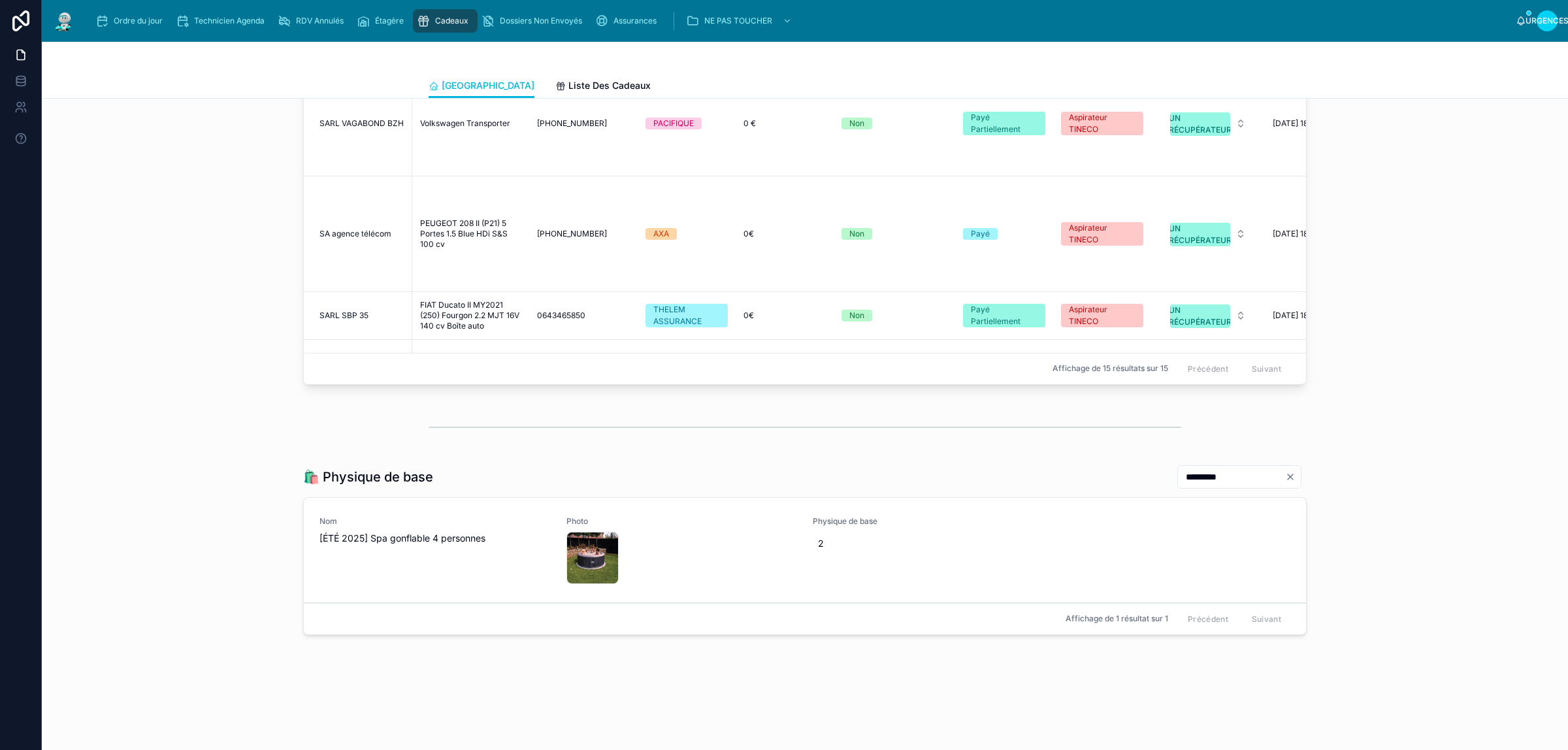
click at [1287, 480] on icon "Clair" at bounding box center [1290, 477] width 5 height 5
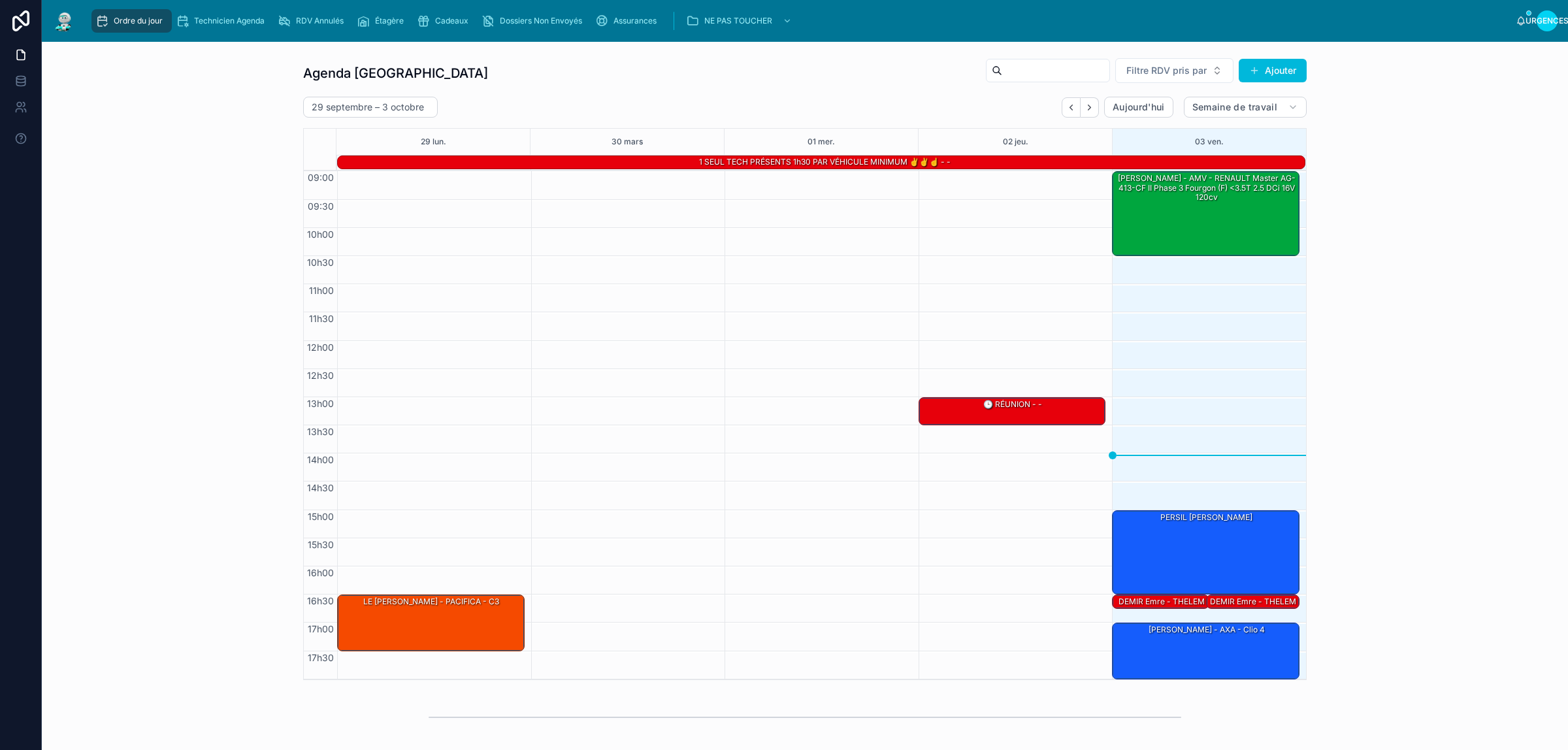
click at [1412, 147] on div "Agenda Rennes Filtre RDV pris par Ajouter 29 septembre – 3 octobre Aujourd'hui …" at bounding box center [804, 368] width 1505 height 633
